Goal: Navigation & Orientation: Find specific page/section

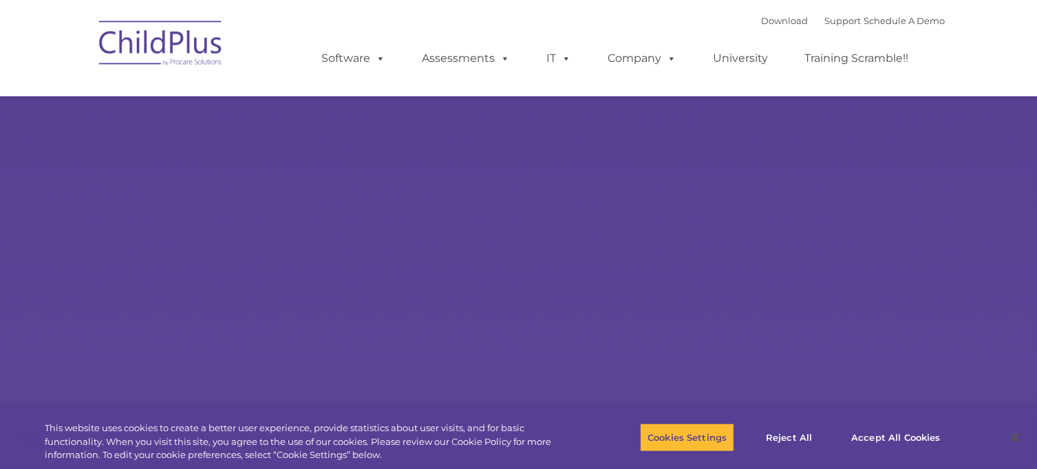
select select "MEDIUM"
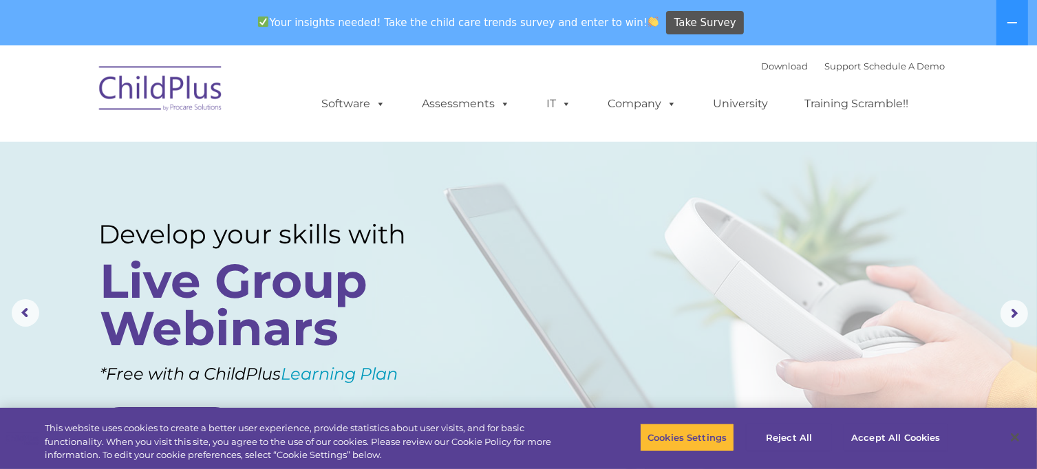
click at [814, 315] on rs-layer at bounding box center [518, 313] width 1037 height 537
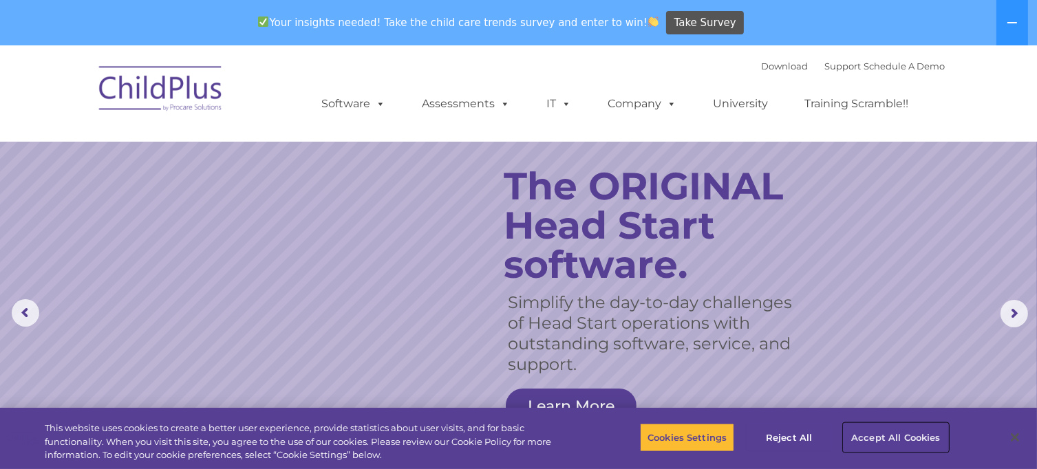
click at [886, 438] on button "Accept All Cookies" at bounding box center [896, 437] width 104 height 29
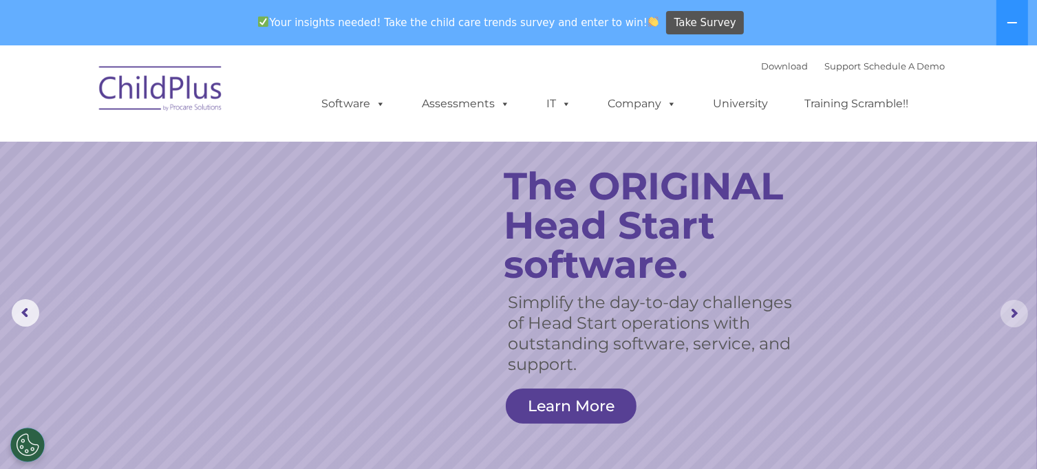
click at [1017, 317] on rs-arrow at bounding box center [1015, 314] width 28 height 28
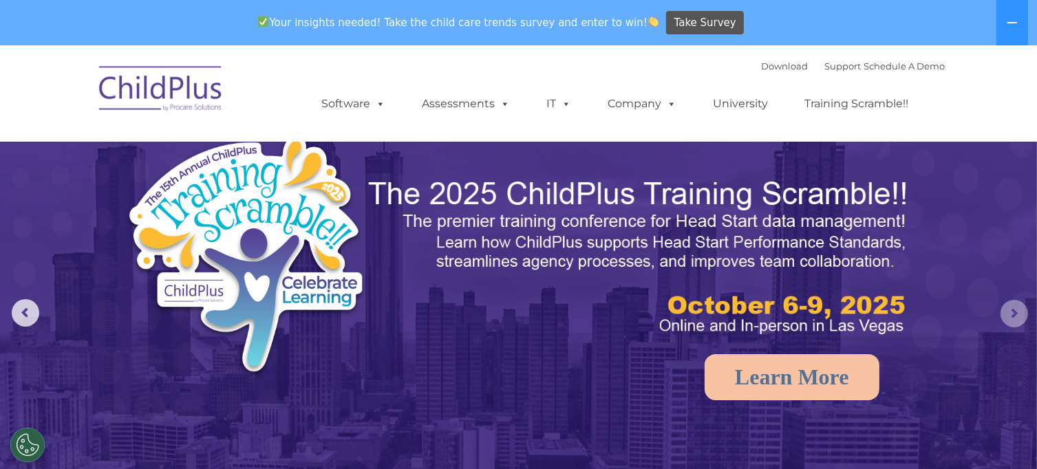
click at [1017, 317] on rs-arrow at bounding box center [1015, 314] width 28 height 28
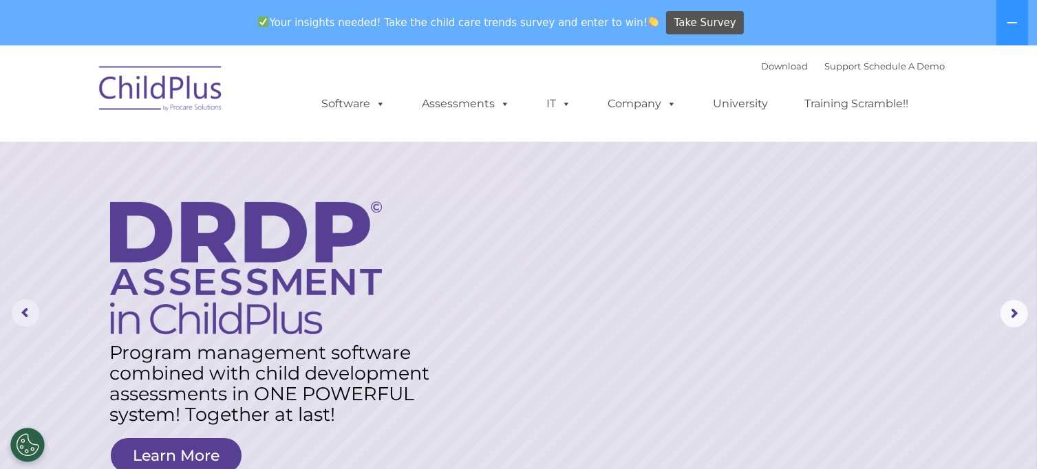
click at [24, 318] on rs-arrow at bounding box center [26, 313] width 28 height 28
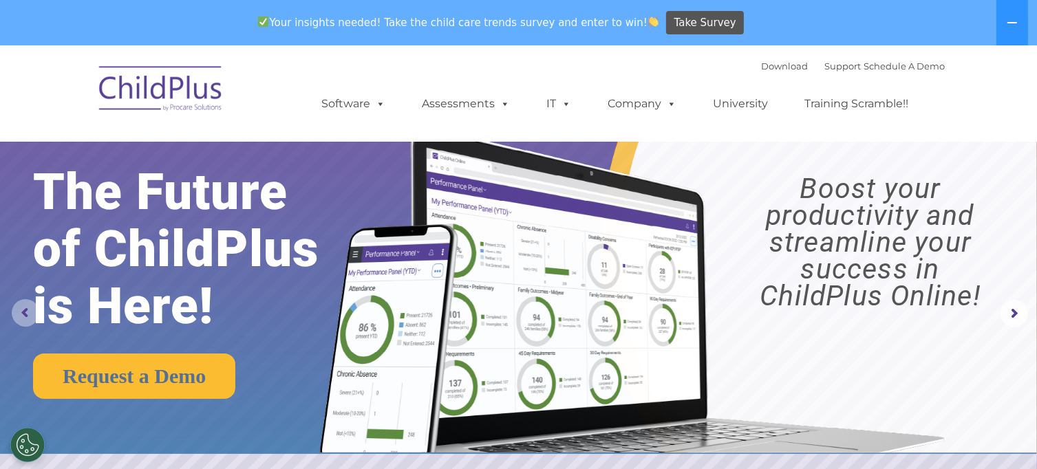
click at [24, 318] on rs-arrow at bounding box center [26, 313] width 28 height 28
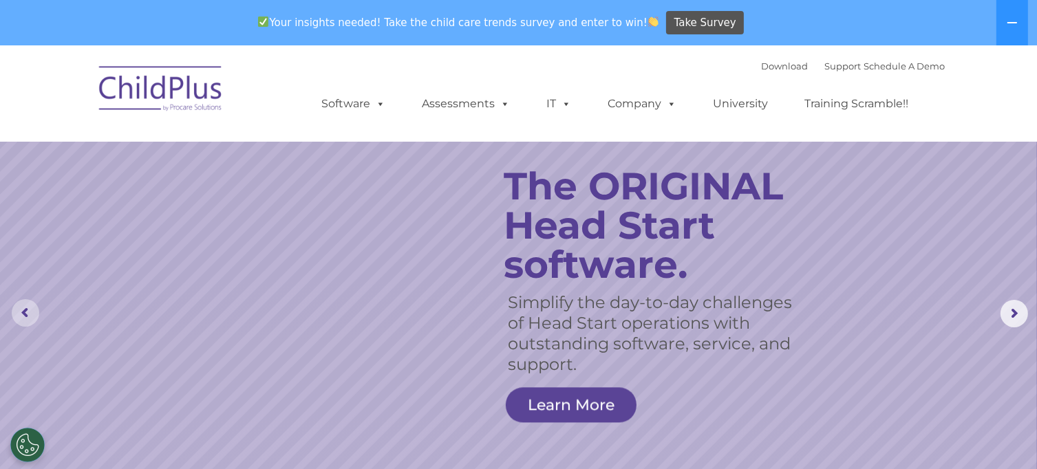
click at [24, 318] on rs-arrow at bounding box center [26, 313] width 28 height 28
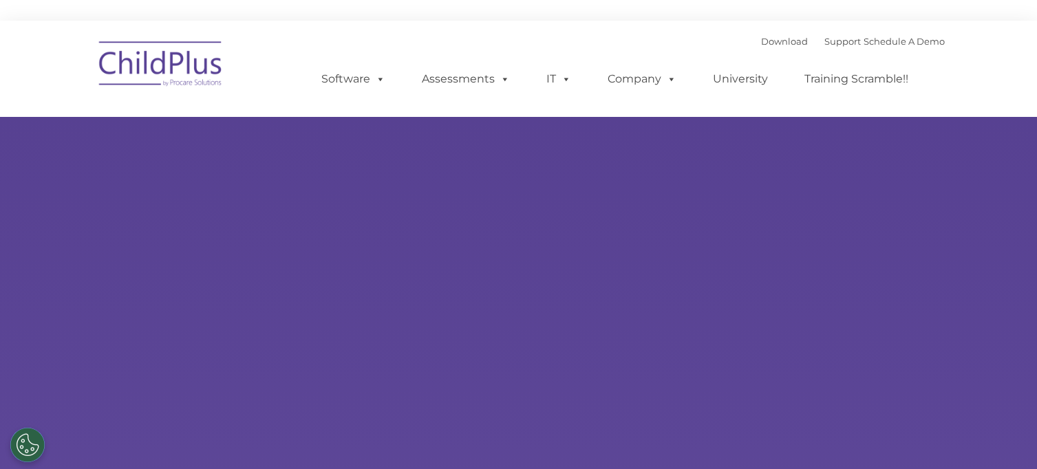
type input ""
select select "MEDIUM"
